Goal: Information Seeking & Learning: Learn about a topic

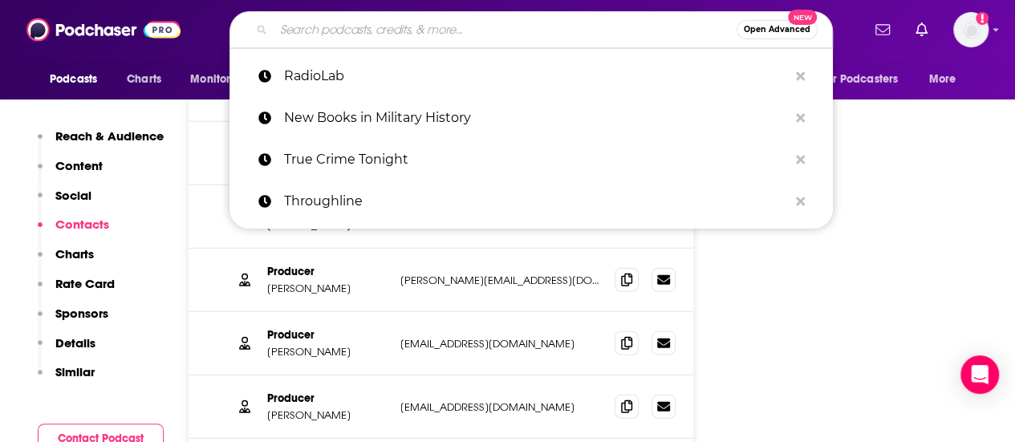
click at [409, 30] on input "Search podcasts, credits, & more..." at bounding box center [505, 30] width 463 height 26
paste input "In Conversation with [PERSON_NAME]"
type input "In Conversation with [PERSON_NAME]"
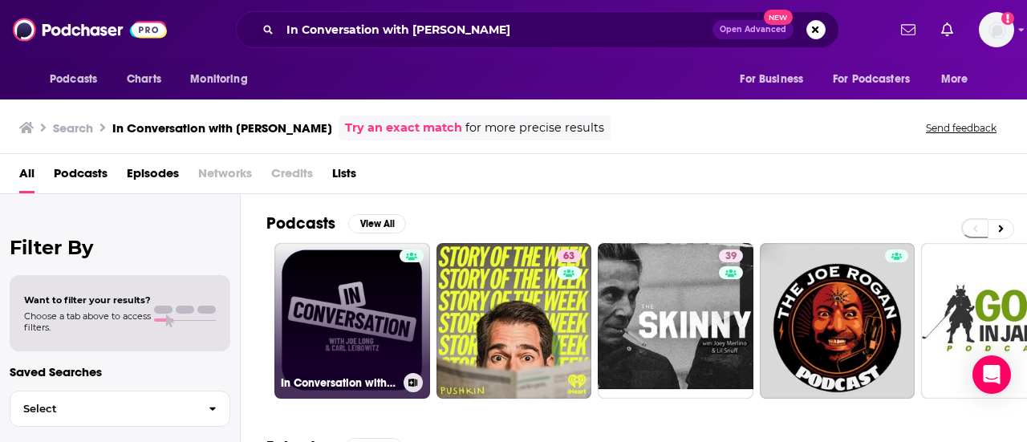
click at [362, 289] on link "In Conversation with [PERSON_NAME] and [PERSON_NAME]" at bounding box center [353, 321] width 156 height 156
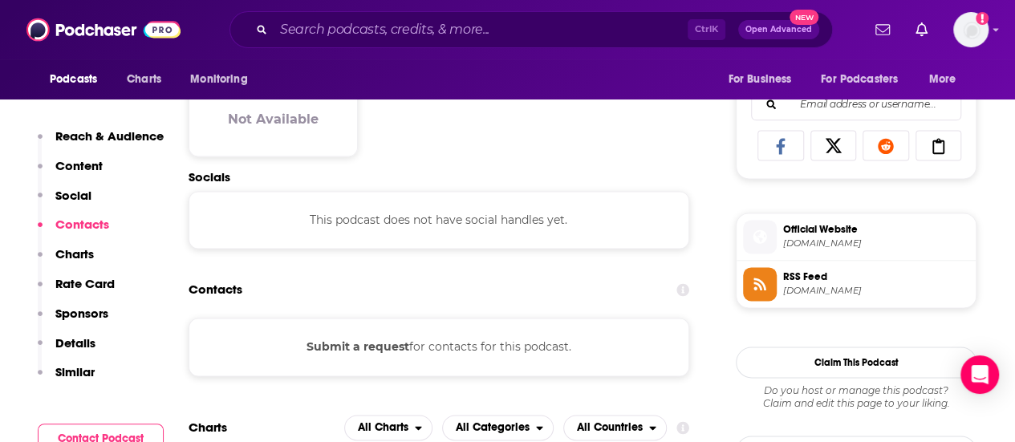
scroll to position [1081, 0]
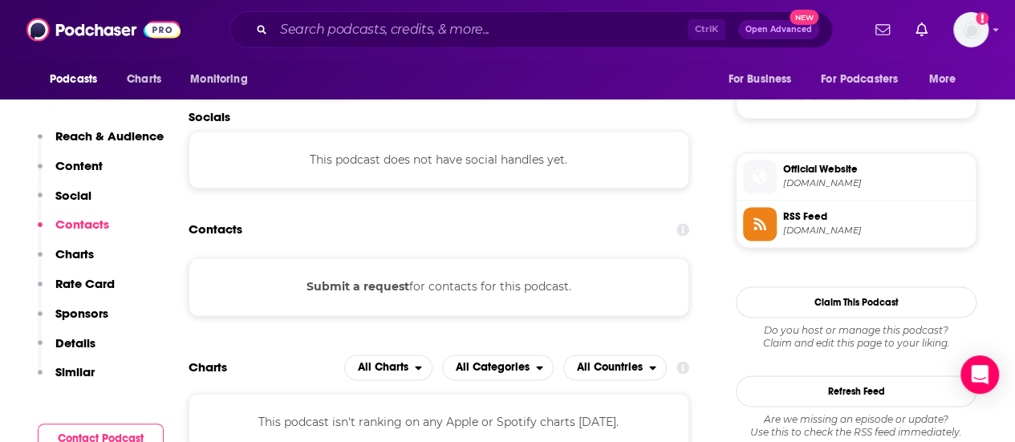
click at [816, 177] on span "[DOMAIN_NAME]" at bounding box center [876, 183] width 186 height 12
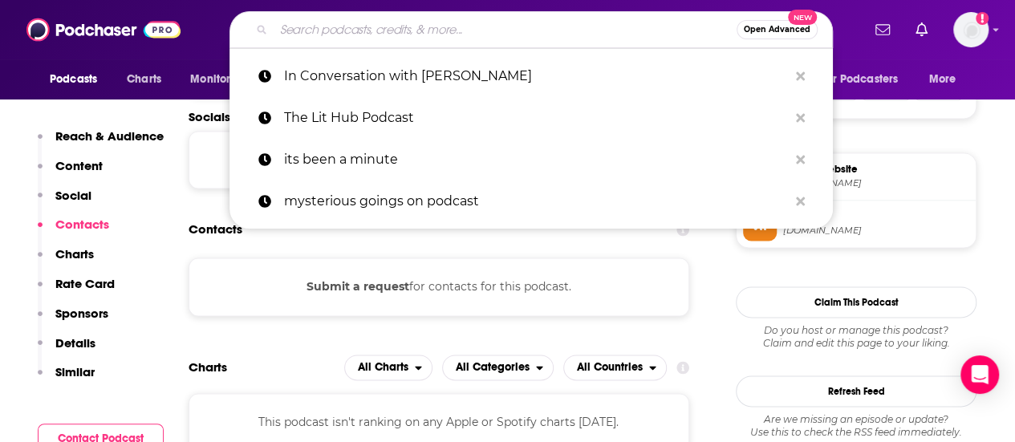
click at [416, 25] on input "Search podcasts, credits, & more..." at bounding box center [505, 30] width 463 height 26
click at [483, 33] on input "Search podcasts, credits, & more..." at bounding box center [505, 30] width 463 height 26
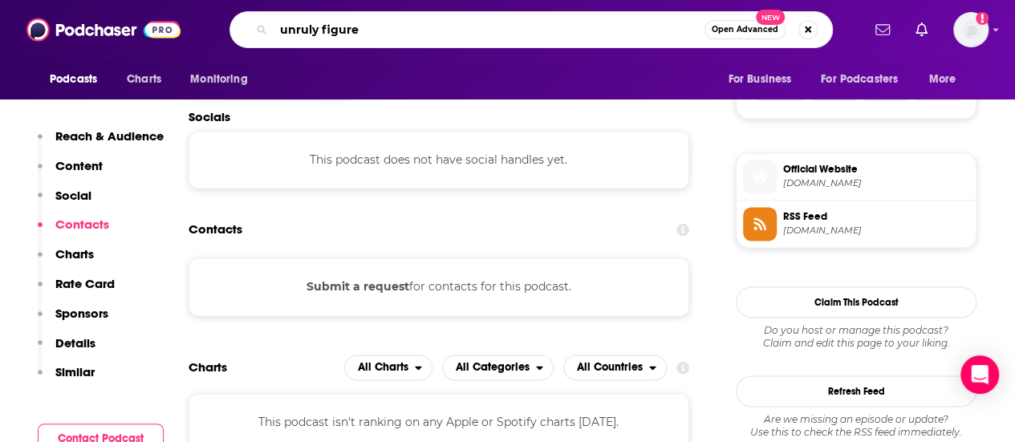
type input "unruly figures"
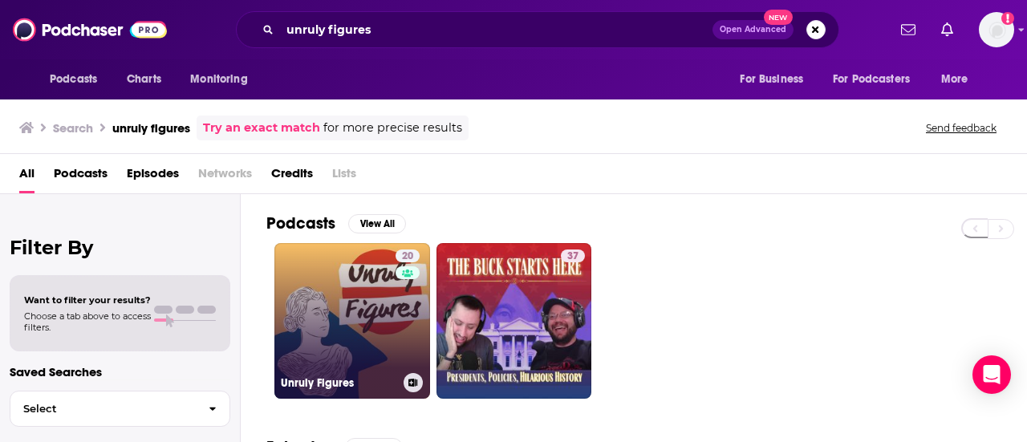
click at [310, 283] on link "20 Unruly Figures" at bounding box center [353, 321] width 156 height 156
